Goal: Navigation & Orientation: Find specific page/section

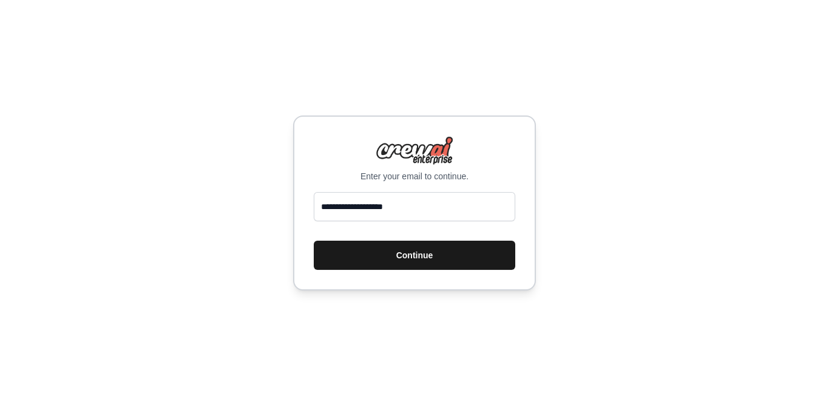
type input "**********"
click at [393, 247] on button "Continue" at bounding box center [415, 254] width 202 height 29
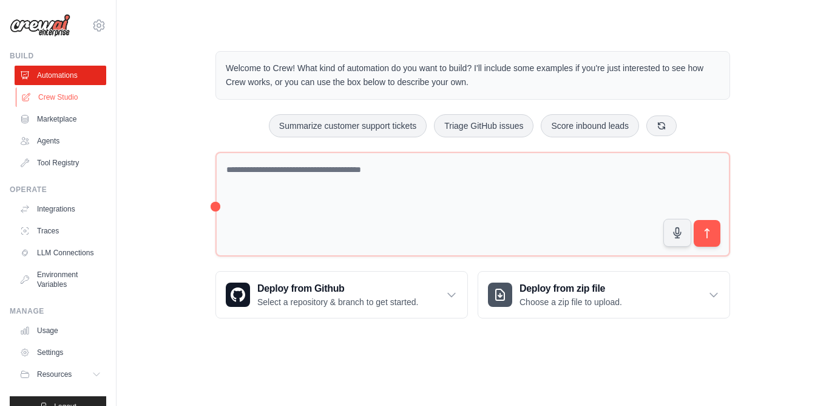
click at [69, 93] on link "Crew Studio" at bounding box center [62, 96] width 92 height 19
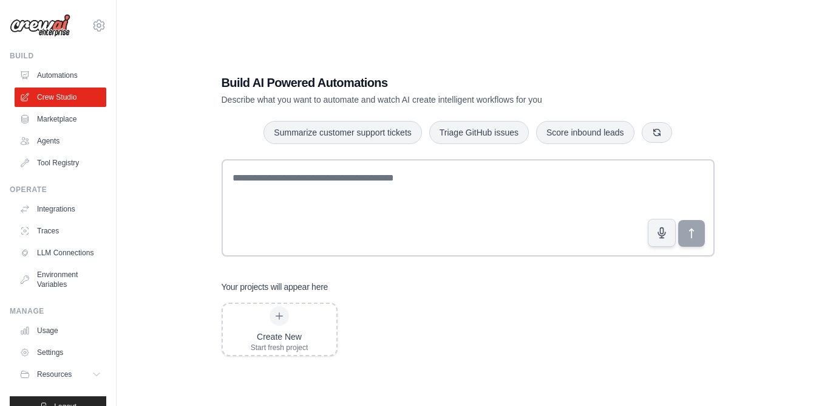
click at [58, 24] on img at bounding box center [40, 25] width 61 height 23
click at [42, 24] on img at bounding box center [40, 25] width 61 height 23
click at [42, 142] on link "Agents" at bounding box center [62, 140] width 92 height 19
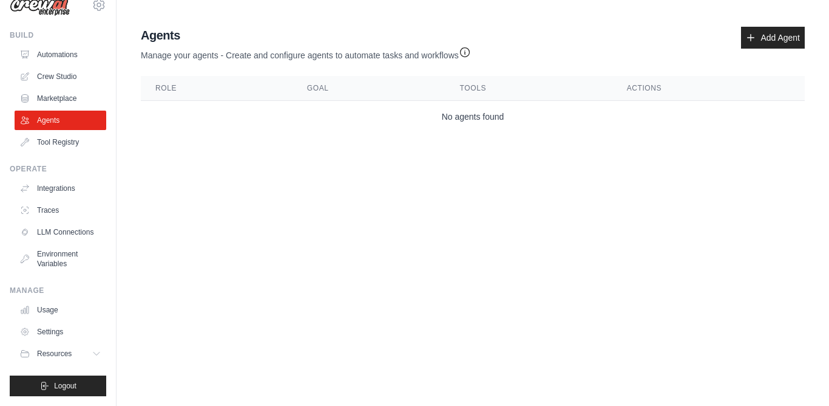
scroll to position [30, 0]
click at [95, 355] on icon at bounding box center [98, 353] width 6 height 3
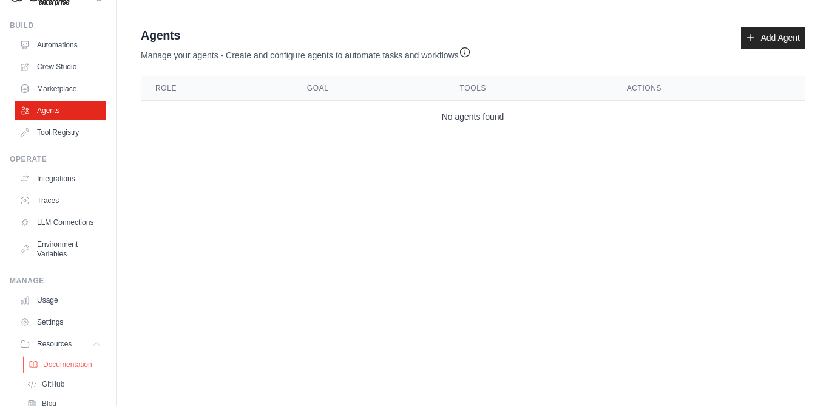
click at [58, 369] on span "Documentation" at bounding box center [67, 364] width 49 height 10
